Goal: Information Seeking & Learning: Learn about a topic

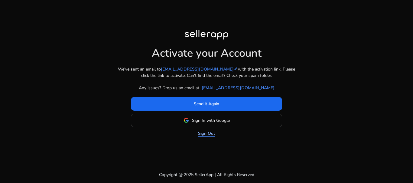
click at [207, 133] on link "Sign Out" at bounding box center [206, 133] width 17 height 6
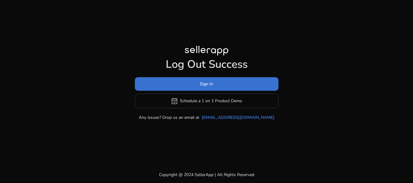
click at [214, 85] on span at bounding box center [206, 84] width 143 height 14
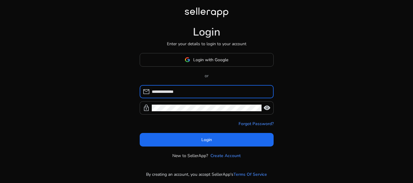
click at [195, 94] on input "**********" at bounding box center [210, 91] width 117 height 7
type input "*"
type input "**********"
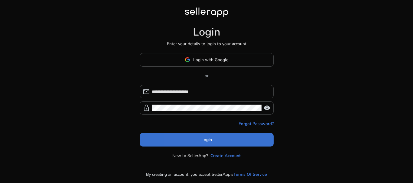
click at [180, 138] on span at bounding box center [207, 140] width 134 height 14
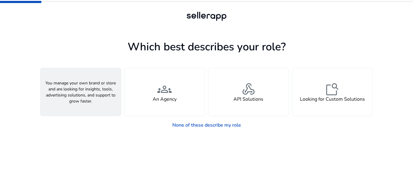
click at [105, 107] on div "person A Seller" at bounding box center [80, 92] width 80 height 48
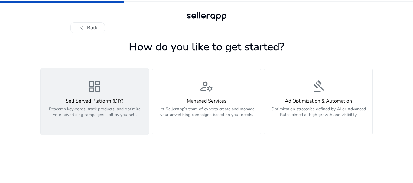
click at [82, 113] on p "Research keywords, track products, and optimize your advertising campaigns – al…" at bounding box center [94, 115] width 101 height 18
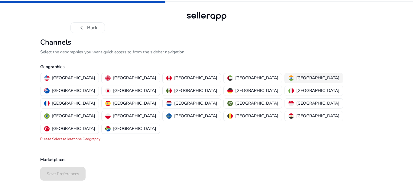
click at [288, 77] on div "India" at bounding box center [313, 78] width 51 height 6
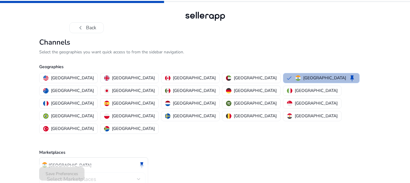
click at [73, 176] on span "Select Marketplaces" at bounding box center [72, 179] width 50 height 7
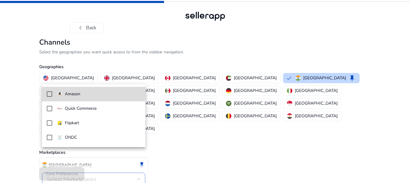
click at [51, 98] on mat-option "Amazon" at bounding box center [94, 94] width 104 height 14
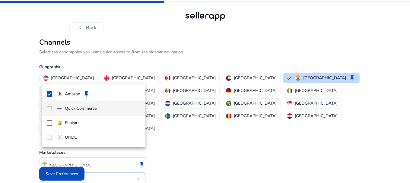
click at [54, 110] on mat-option "Quick Commerce" at bounding box center [94, 108] width 104 height 14
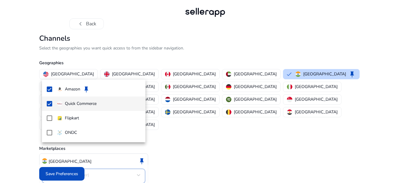
scroll to position [5, 0]
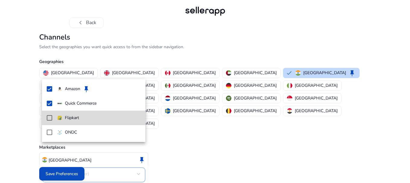
click at [48, 117] on mat-pseudo-checkbox at bounding box center [49, 117] width 5 height 5
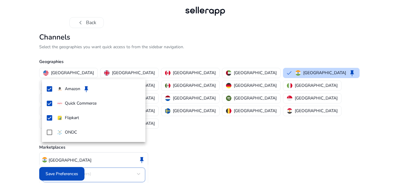
click at [63, 173] on div at bounding box center [205, 91] width 410 height 183
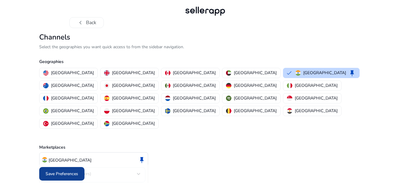
click at [63, 178] on span at bounding box center [61, 174] width 45 height 14
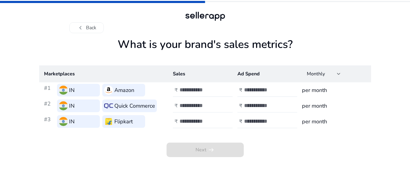
scroll to position [0, 0]
click at [198, 90] on input "number" at bounding box center [201, 90] width 41 height 7
type input "******"
click at [274, 89] on input "number" at bounding box center [266, 90] width 41 height 7
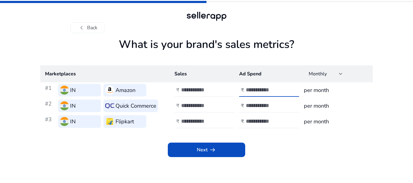
type input "*****"
click at [204, 87] on input "******" at bounding box center [201, 90] width 41 height 7
type input "******"
click at [268, 90] on input "*****" at bounding box center [266, 90] width 41 height 7
type input "****"
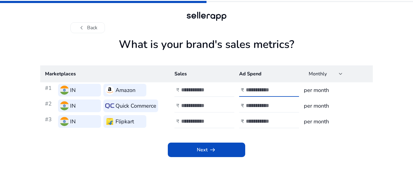
click at [201, 108] on input "number" at bounding box center [201, 105] width 41 height 7
type input "*****"
click at [247, 107] on input "number" at bounding box center [266, 105] width 41 height 7
type input "****"
click at [206, 119] on input "number" at bounding box center [201, 121] width 41 height 7
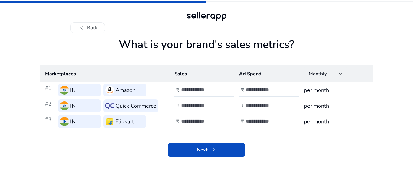
type input "******"
click at [269, 124] on input "number" at bounding box center [266, 121] width 41 height 7
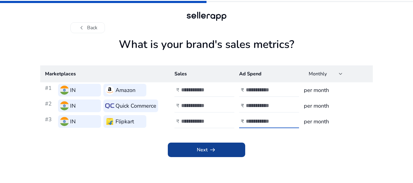
type input "****"
click at [206, 153] on span "Next arrow_right_alt" at bounding box center [206, 149] width 19 height 7
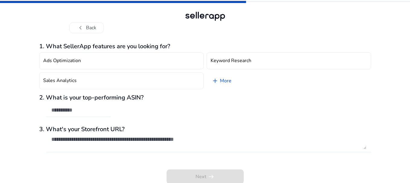
click at [81, 110] on input "text" at bounding box center [78, 110] width 54 height 7
click at [80, 112] on input "text" at bounding box center [78, 110] width 54 height 7
paste input "**********"
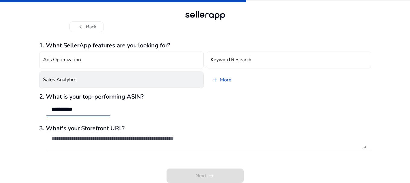
type input "**********"
click at [158, 85] on button "Sales Analytics" at bounding box center [121, 80] width 165 height 17
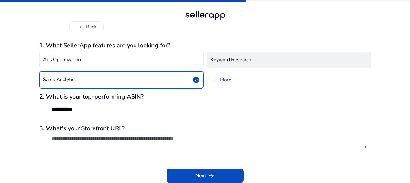
click at [233, 60] on h4 "Keyword Research" at bounding box center [231, 60] width 41 height 6
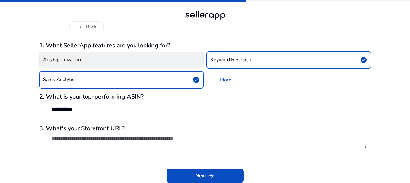
click at [185, 61] on button "Ads Optimization" at bounding box center [121, 60] width 165 height 17
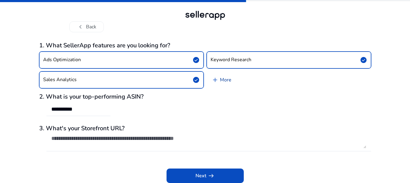
click at [224, 78] on link "add More" at bounding box center [222, 80] width 30 height 17
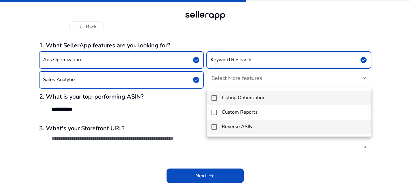
click at [223, 125] on h4 "Reverse ASIN" at bounding box center [237, 127] width 31 height 6
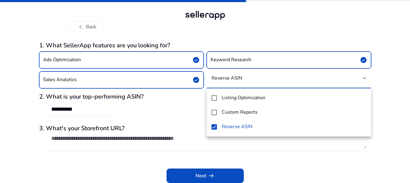
click at [193, 120] on div at bounding box center [205, 91] width 410 height 183
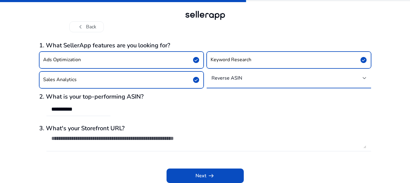
click at [233, 79] on h4 "Reverse ASIN" at bounding box center [227, 78] width 31 height 6
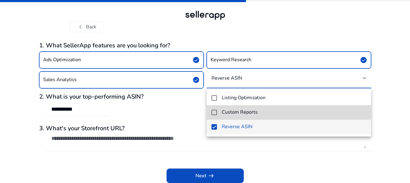
click at [216, 111] on mat-pseudo-checkbox at bounding box center [214, 112] width 5 height 5
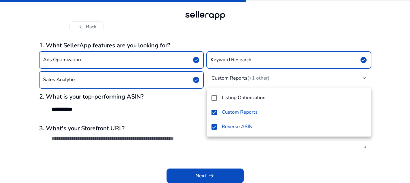
click at [212, 173] on div at bounding box center [205, 91] width 410 height 183
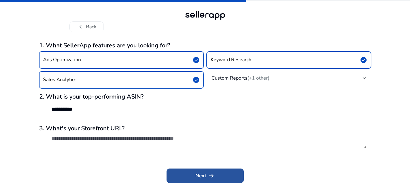
click at [210, 175] on span "arrow_right_alt" at bounding box center [211, 175] width 7 height 7
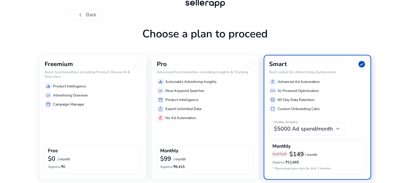
scroll to position [36, 0]
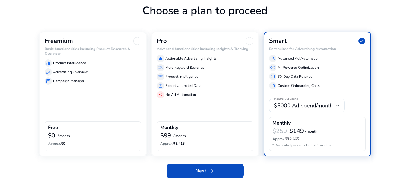
click at [89, 136] on div "$0 / month" at bounding box center [93, 136] width 90 height 8
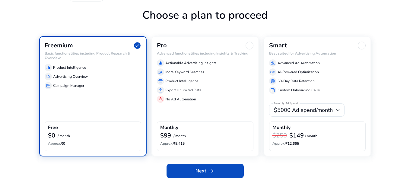
scroll to position [32, 0]
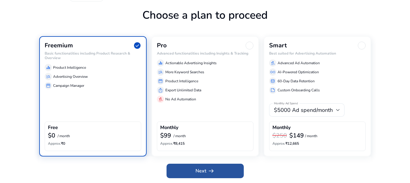
click at [189, 171] on span at bounding box center [205, 171] width 77 height 14
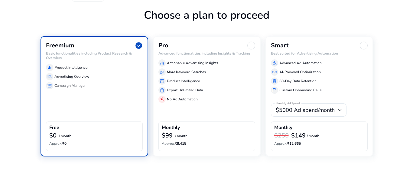
scroll to position [0, 0]
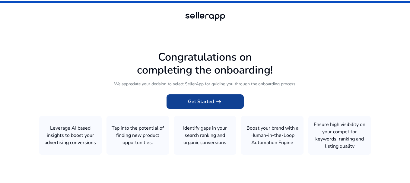
click at [192, 102] on span "Get Started arrow_right_alt" at bounding box center [205, 101] width 34 height 7
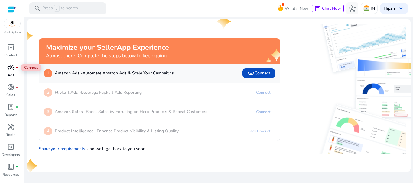
click at [14, 68] on span "campaign" at bounding box center [10, 67] width 7 height 7
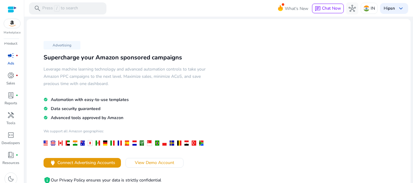
scroll to position [16, 0]
click at [11, 32] on p "Marketplace" at bounding box center [12, 33] width 17 height 5
click at [11, 21] on img at bounding box center [12, 23] width 16 height 9
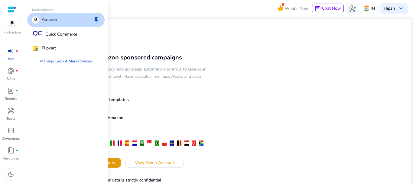
click at [56, 22] on p "Amazon" at bounding box center [49, 19] width 15 height 7
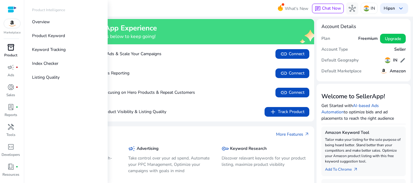
click at [13, 52] on link "inventory_2 Product" at bounding box center [10, 53] width 21 height 20
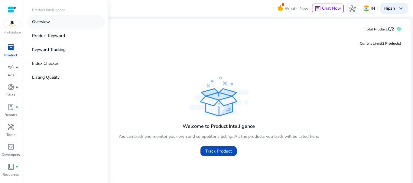
click at [46, 20] on p "Overview" at bounding box center [41, 22] width 18 height 6
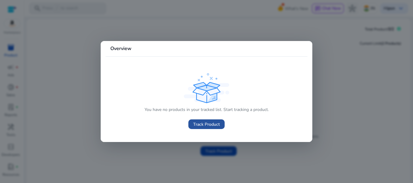
click at [210, 124] on span "Track Product" at bounding box center [206, 124] width 27 height 6
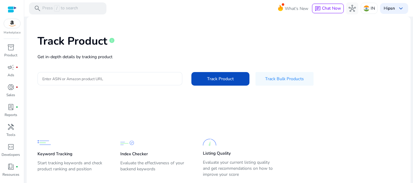
click at [110, 78] on input "Enter ASIN or Amazon product URL" at bounding box center [109, 78] width 135 height 7
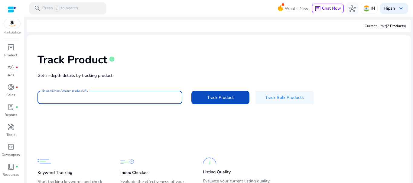
click at [75, 98] on input "Enter ASIN or Amazon product URL" at bounding box center [109, 97] width 135 height 7
paste input "**********"
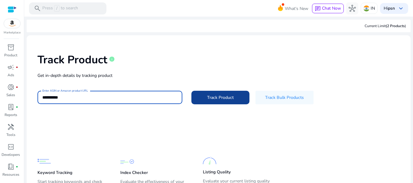
type input "**********"
click at [214, 99] on span "Track Product" at bounding box center [220, 98] width 27 height 6
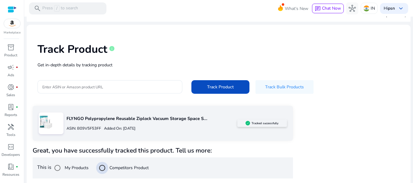
scroll to position [81, 0]
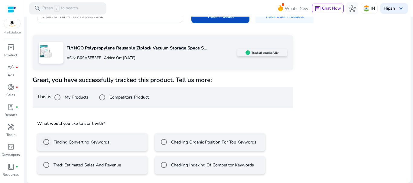
click at [95, 146] on div "Finding Converting Keywords" at bounding box center [74, 142] width 69 height 12
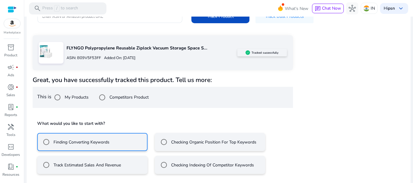
click at [97, 133] on mat-radio-button "Finding Converting Keywords" at bounding box center [92, 142] width 110 height 18
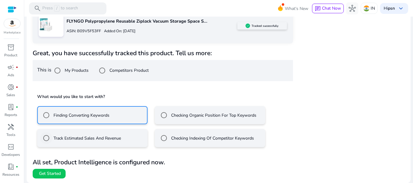
click at [79, 140] on label "Track Estimated Sales And Revenue" at bounding box center [86, 138] width 69 height 6
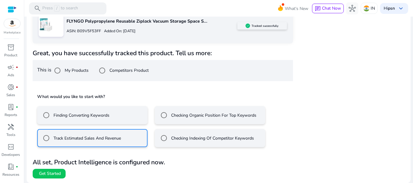
click at [71, 118] on label "Finding Converting Keywords" at bounding box center [80, 115] width 57 height 6
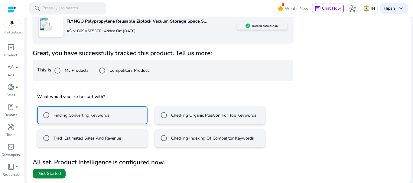
click at [55, 174] on span "Get Started" at bounding box center [50, 174] width 22 height 6
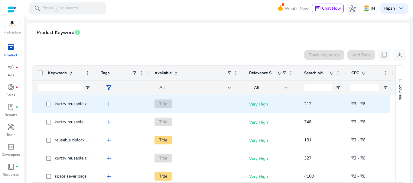
click at [77, 104] on span "kurtzy reusable ziplock vacuum storage space saver bags" at bounding box center [108, 104] width 107 height 6
click at [67, 104] on span "kurtzy reusable ziplock vacuum storage space saver bags" at bounding box center [108, 104] width 107 height 6
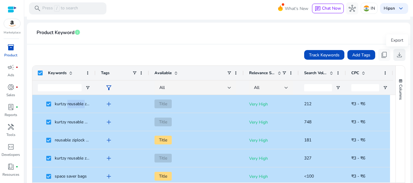
click at [396, 52] on span "download" at bounding box center [398, 54] width 7 height 7
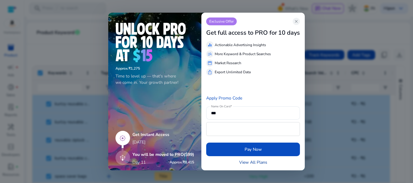
click at [246, 162] on link "View All Plans" at bounding box center [253, 162] width 28 height 6
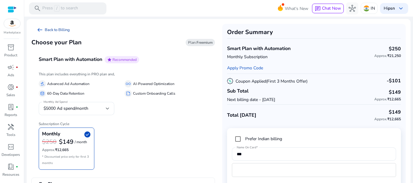
click at [42, 31] on span "arrow_left_alt" at bounding box center [39, 29] width 7 height 7
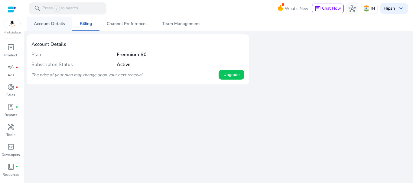
click at [43, 24] on span "Account Details" at bounding box center [49, 24] width 31 height 4
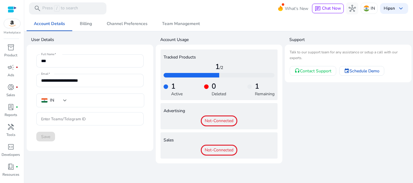
type input "**********"
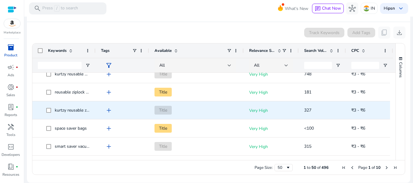
scroll to position [30, 0]
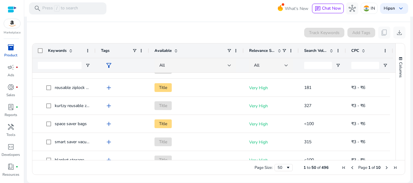
click at [332, 53] on span at bounding box center [331, 50] width 5 height 5
click at [0, 0] on span at bounding box center [0, 0] width 0 height 0
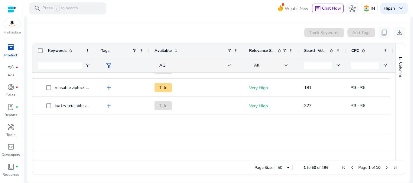
click at [332, 53] on span at bounding box center [331, 50] width 5 height 5
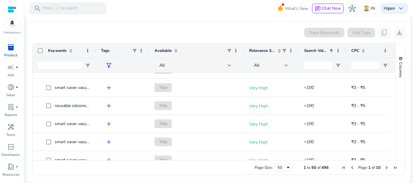
click at [332, 53] on span at bounding box center [331, 50] width 5 height 5
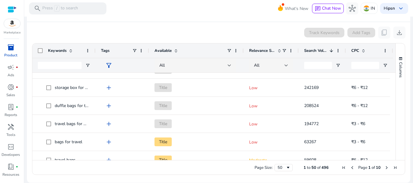
click at [332, 53] on span at bounding box center [331, 50] width 5 height 5
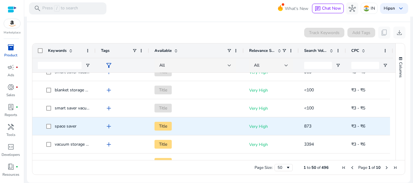
scroll to position [103, 0]
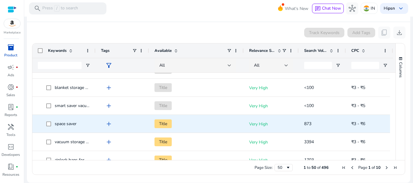
click at [69, 123] on span "space saver" at bounding box center [66, 124] width 22 height 6
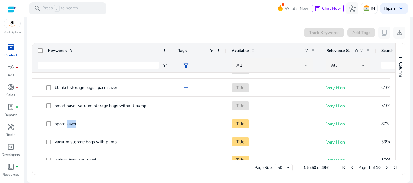
drag, startPoint x: 95, startPoint y: 53, endPoint x: 172, endPoint y: 61, distance: 77.5
click at [172, 61] on div "Keywords Tags Available Relevance Score" at bounding box center [253, 57] width 443 height 29
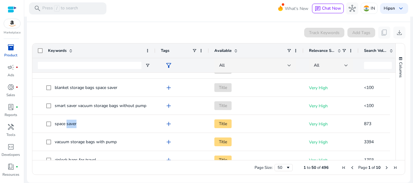
drag, startPoint x: 172, startPoint y: 51, endPoint x: 155, endPoint y: 55, distance: 17.8
click at [155, 55] on div at bounding box center [155, 50] width 2 height 14
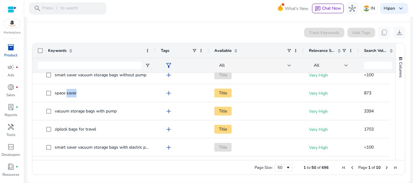
scroll to position [181, 0]
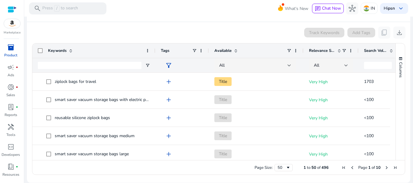
click at [384, 167] on span "Next Page" at bounding box center [386, 167] width 5 height 5
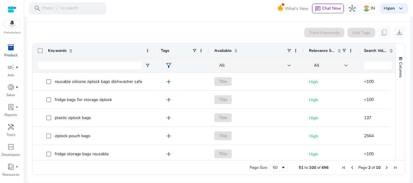
click at [384, 167] on span "Next Page" at bounding box center [386, 167] width 5 height 5
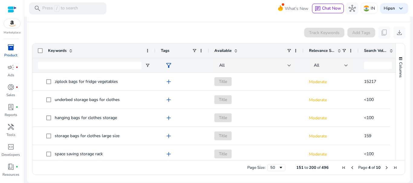
click at [349, 166] on span "Previous Page" at bounding box center [351, 167] width 5 height 5
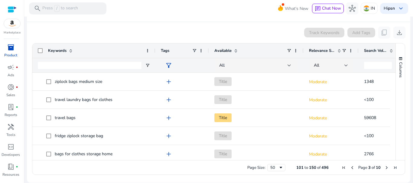
click at [349, 166] on span "Previous Page" at bounding box center [351, 167] width 5 height 5
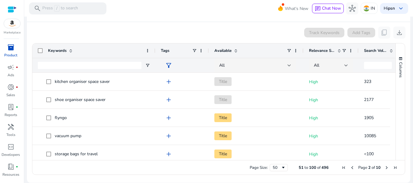
click at [349, 166] on span "Previous Page" at bounding box center [351, 167] width 5 height 5
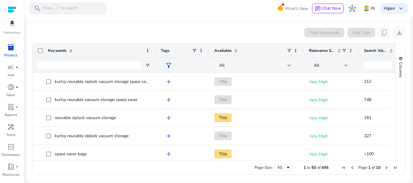
click at [384, 168] on span "Next Page" at bounding box center [386, 167] width 5 height 5
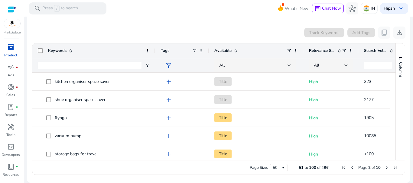
click at [384, 168] on span "Next Page" at bounding box center [386, 167] width 5 height 5
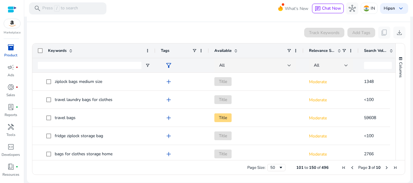
click at [384, 168] on span "Next Page" at bounding box center [386, 167] width 5 height 5
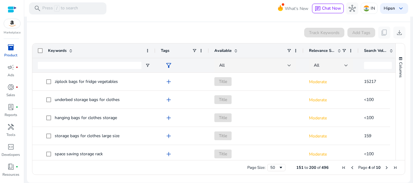
click at [384, 168] on span "Next Page" at bounding box center [386, 167] width 5 height 5
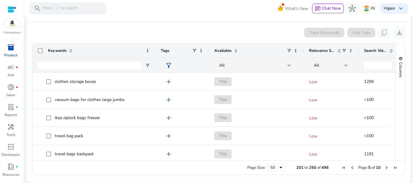
click at [349, 169] on span "Previous Page" at bounding box center [351, 167] width 5 height 5
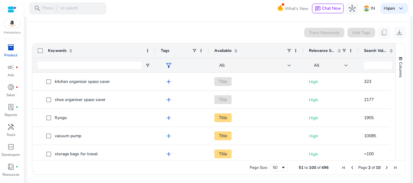
click at [349, 169] on span "Previous Page" at bounding box center [351, 167] width 5 height 5
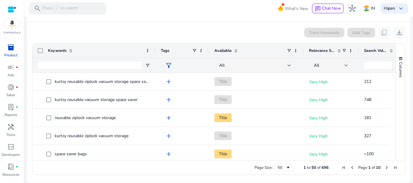
click at [349, 169] on span "Previous Page" at bounding box center [351, 167] width 5 height 5
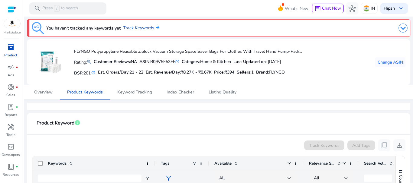
scroll to position [113, 0]
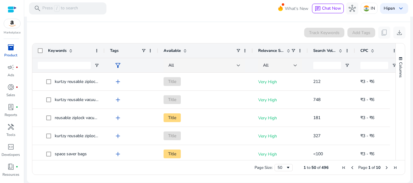
drag, startPoint x: 154, startPoint y: 52, endPoint x: 107, endPoint y: 56, distance: 47.9
click at [105, 56] on div at bounding box center [104, 50] width 2 height 14
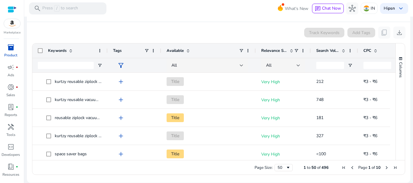
click at [120, 64] on span "filter_alt" at bounding box center [120, 65] width 7 height 7
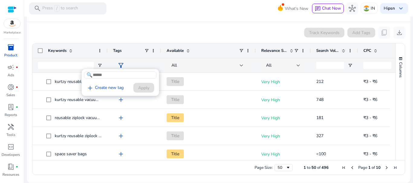
click at [109, 76] on input at bounding box center [120, 75] width 72 height 7
click at [133, 63] on div at bounding box center [206, 91] width 413 height 183
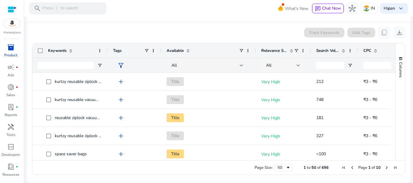
click at [291, 67] on div "All" at bounding box center [281, 65] width 31 height 7
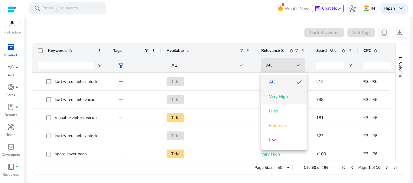
click at [281, 98] on span "Very High" at bounding box center [278, 97] width 19 height 6
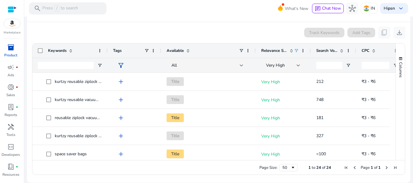
drag, startPoint x: 356, startPoint y: 52, endPoint x: 352, endPoint y: 57, distance: 6.8
click at [352, 57] on div "Search Volume" at bounding box center [332, 50] width 45 height 14
click at [343, 52] on span at bounding box center [341, 50] width 5 height 5
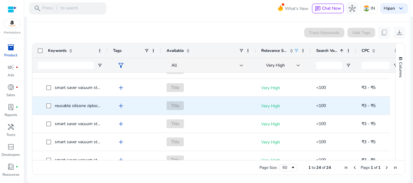
scroll to position [0, 0]
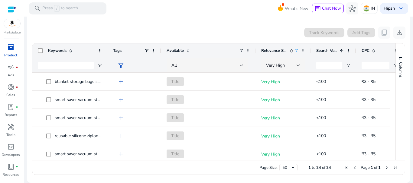
click at [342, 51] on span at bounding box center [341, 50] width 5 height 5
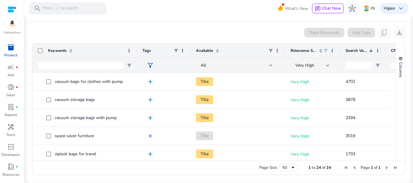
drag, startPoint x: 107, startPoint y: 52, endPoint x: 136, endPoint y: 53, distance: 29.3
click at [136, 53] on div at bounding box center [136, 50] width 2 height 14
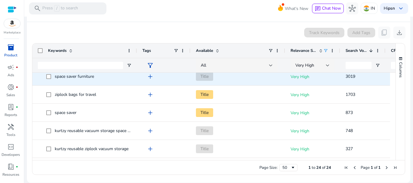
scroll to position [81, 0]
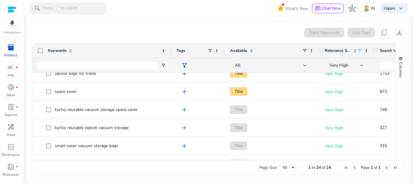
drag, startPoint x: 136, startPoint y: 53, endPoint x: 169, endPoint y: 53, distance: 33.8
click at [169, 53] on div at bounding box center [170, 50] width 2 height 14
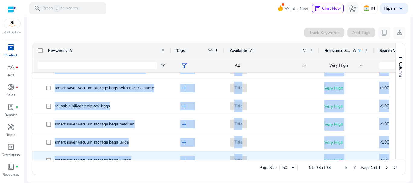
scroll to position [347, 0]
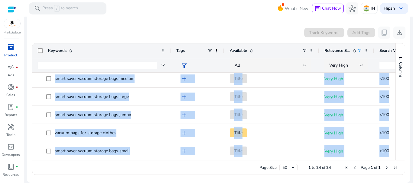
drag, startPoint x: 55, startPoint y: 82, endPoint x: 100, endPoint y: 179, distance: 107.7
click at [100, 179] on mat-card "Product Keyword info Track Keywords Add Tags content_copy download Press SPACE …" at bounding box center [218, 91] width 383 height 183
copy body "loremi dolo sit ametcon adip elit sed Doeiu Temp Inci 1583 ₹5 - ₹7 utlabo etdol…"
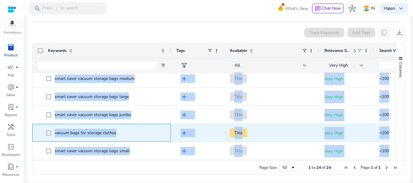
click at [154, 129] on span "vacuum bags for storage clothes" at bounding box center [105, 133] width 119 height 12
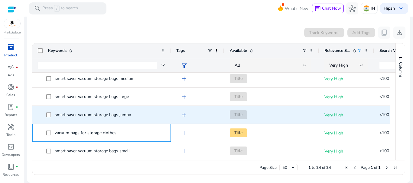
scroll to position [333, 0]
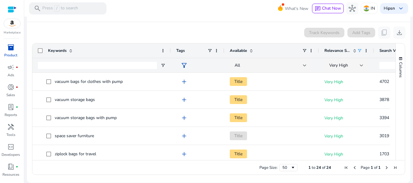
drag, startPoint x: 393, startPoint y: 88, endPoint x: 392, endPoint y: 94, distance: 6.4
click at [392, 94] on div "Keywords Tags Available 1" at bounding box center [218, 101] width 372 height 117
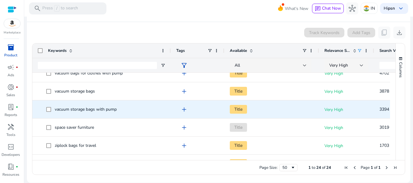
scroll to position [10, 0]
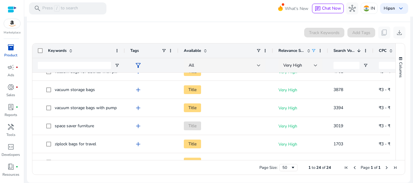
drag, startPoint x: 170, startPoint y: 52, endPoint x: 124, endPoint y: 62, distance: 46.9
click at [124, 62] on div "Keywords Tags Available Relevance Score" at bounding box center [228, 57] width 393 height 29
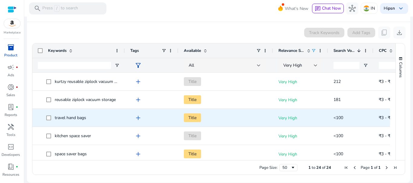
scroll to position [163, 0]
